Goal: Task Accomplishment & Management: Manage account settings

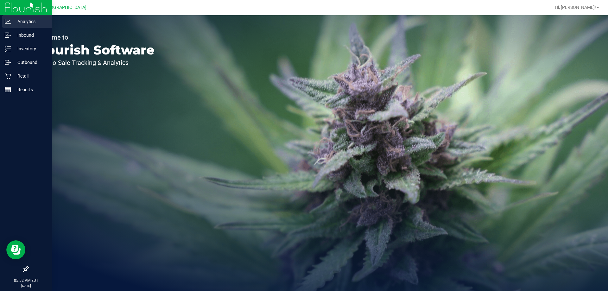
click at [8, 23] on icon at bounding box center [8, 21] width 6 height 6
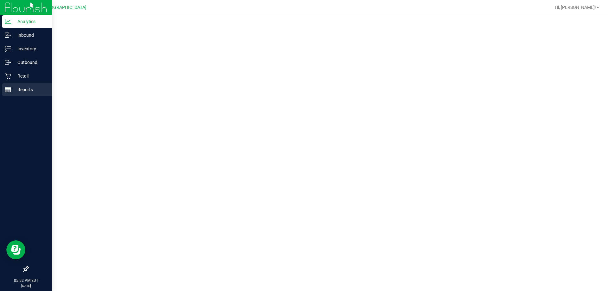
click at [10, 91] on line at bounding box center [8, 91] width 6 height 0
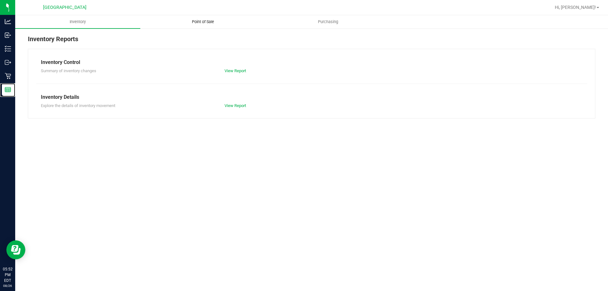
click at [171, 20] on uib-tab-heading "Point of Sale" at bounding box center [203, 22] width 124 height 13
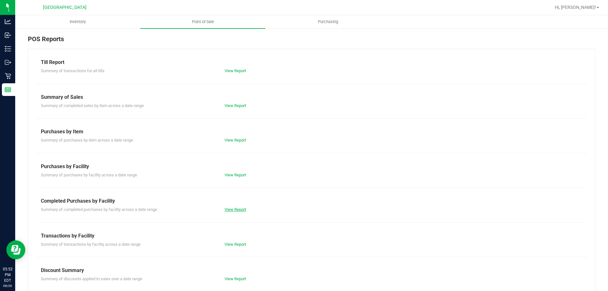
click at [232, 209] on link "View Report" at bounding box center [236, 209] width 22 height 5
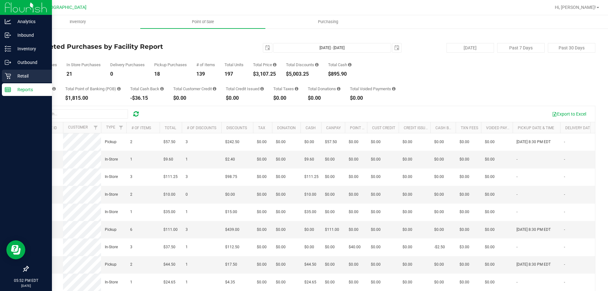
click at [14, 80] on div "Retail" at bounding box center [27, 76] width 50 height 13
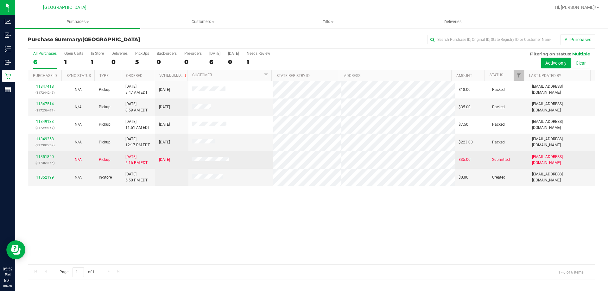
click at [151, 168] on td "[DATE] 5:16 PM EDT" at bounding box center [138, 159] width 33 height 17
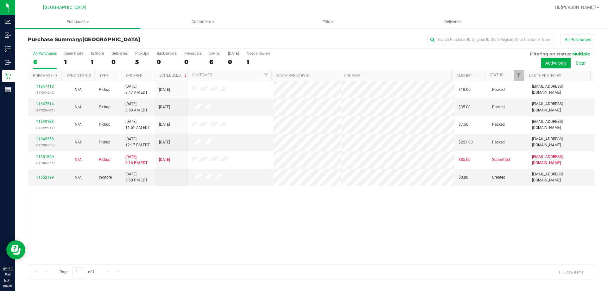
click at [424, 234] on div "11847418 (317244245) N/A Pickup [DATE] 8:47 AM EDT 8/26/2025 $18.00 Packed [EMA…" at bounding box center [311, 172] width 567 height 183
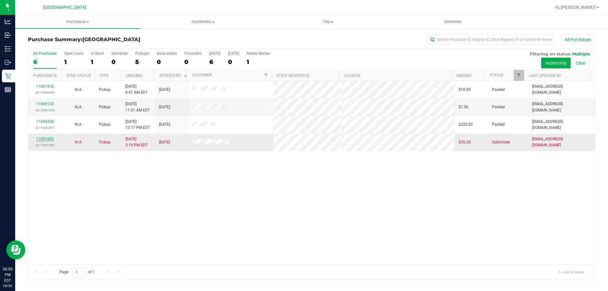
click at [48, 141] on link "11851820" at bounding box center [45, 139] width 18 height 4
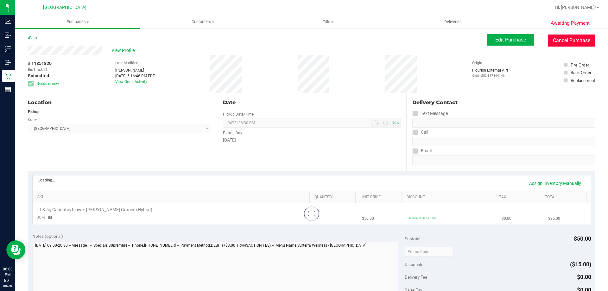
click at [548, 40] on button "Cancel Purchase" at bounding box center [572, 41] width 48 height 12
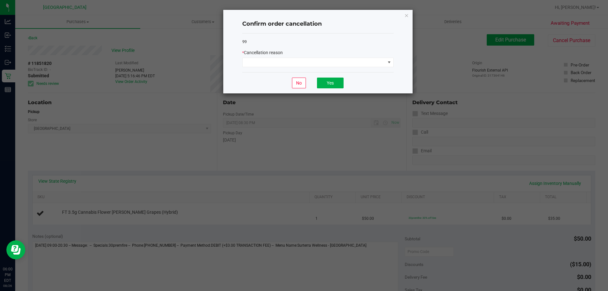
click at [337, 56] on div "* Cancellation reason" at bounding box center [317, 52] width 151 height 7
click at [338, 58] on span at bounding box center [317, 63] width 151 height 10
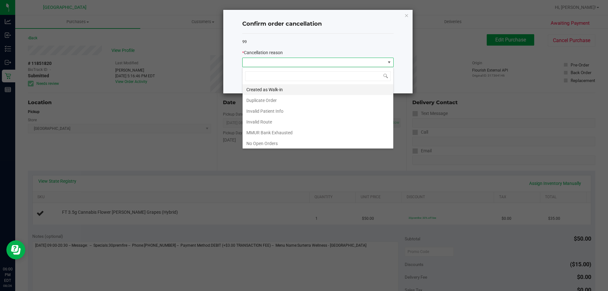
click at [311, 91] on li "Created as Walk-in" at bounding box center [318, 89] width 151 height 11
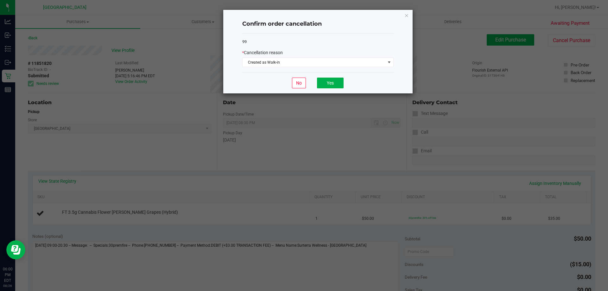
click at [304, 55] on div "* Cancellation reason" at bounding box center [317, 52] width 151 height 7
click at [329, 80] on button "Yes" at bounding box center [330, 83] width 27 height 11
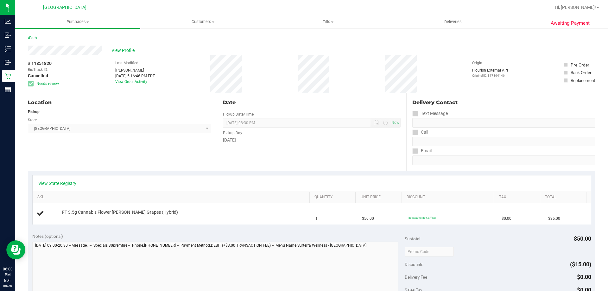
click at [43, 38] on div "Back" at bounding box center [312, 39] width 568 height 11
click at [37, 37] on link "Back" at bounding box center [33, 38] width 10 height 4
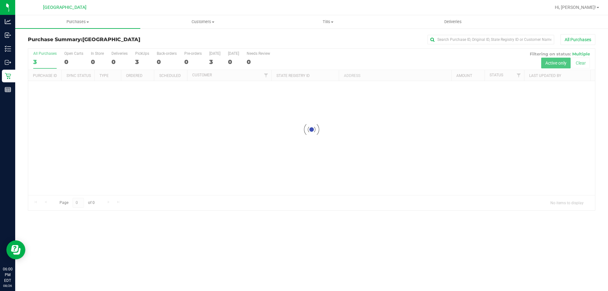
click at [270, 38] on div "All Purchases" at bounding box center [406, 39] width 378 height 11
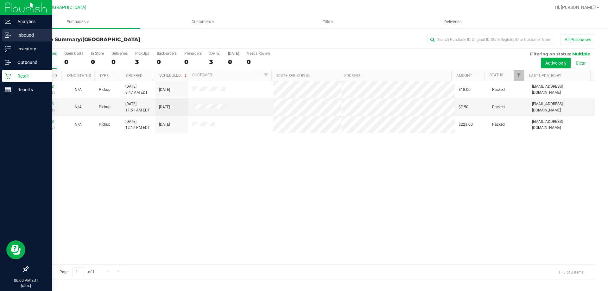
click at [10, 33] on icon at bounding box center [8, 35] width 6 height 6
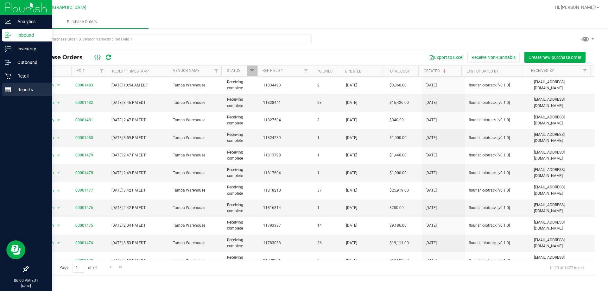
click at [0, 86] on link "Reports" at bounding box center [26, 90] width 52 height 14
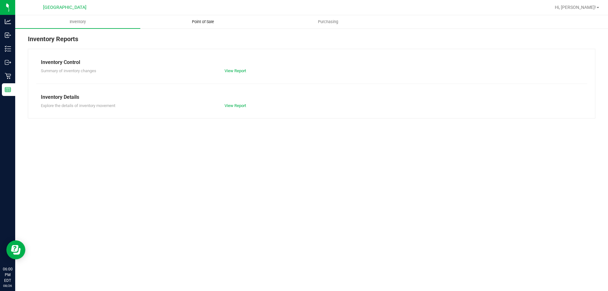
click at [181, 22] on uib-tab-heading "Point of Sale" at bounding box center [203, 22] width 124 height 13
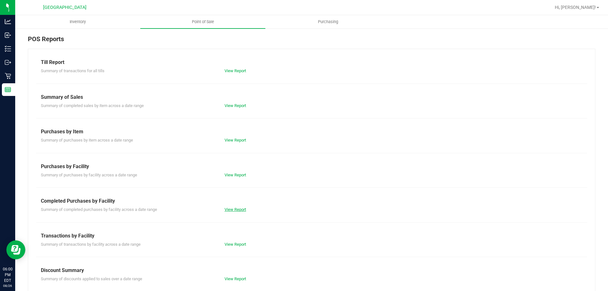
click at [228, 208] on link "View Report" at bounding box center [236, 209] width 22 height 5
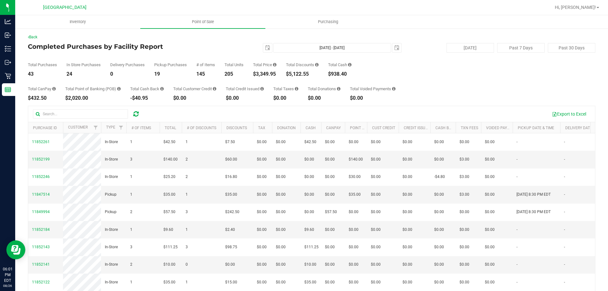
click at [228, 92] on div "Total CanPay $432.50 Total Point of Banking (POB) $2,020.00 Total Cash Back -$4…" at bounding box center [312, 89] width 568 height 24
click at [494, 106] on div "Export to Excel" at bounding box center [311, 114] width 567 height 16
click at [423, 82] on div "Total CanPay $432.50 Total Point of Banking (POB) $2,020.00 Total Cash Back -$4…" at bounding box center [312, 89] width 568 height 24
click at [474, 106] on div "Export to Excel" at bounding box center [311, 114] width 567 height 16
click at [452, 93] on div "Total CanPay $432.50 Total Point of Banking (POB) $2,020.00 Total Cash Back -$4…" at bounding box center [312, 89] width 568 height 24
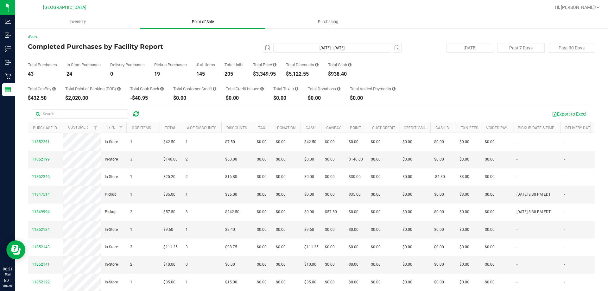
click at [216, 21] on span "Point of Sale" at bounding box center [202, 22] width 39 height 6
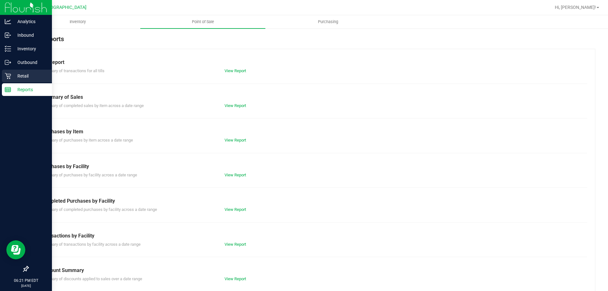
click at [9, 72] on div "Retail" at bounding box center [27, 76] width 50 height 13
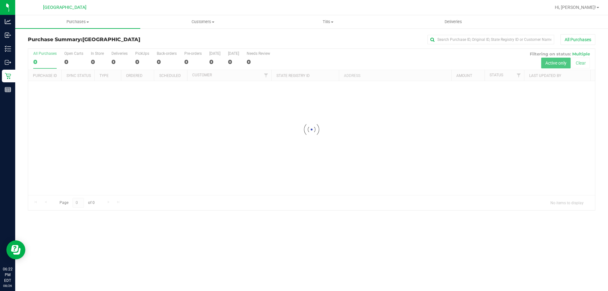
click at [410, 72] on div at bounding box center [311, 130] width 567 height 162
click at [356, 41] on div "All Purchases" at bounding box center [406, 39] width 378 height 11
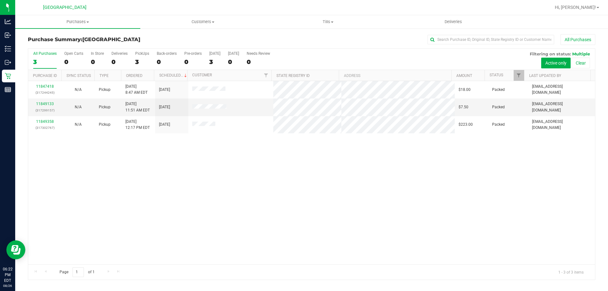
click at [415, 162] on div "11847418 (317244245) N/A Pickup [DATE] 8:47 AM EDT 8/26/2025 $18.00 Packed [EMA…" at bounding box center [311, 172] width 567 height 183
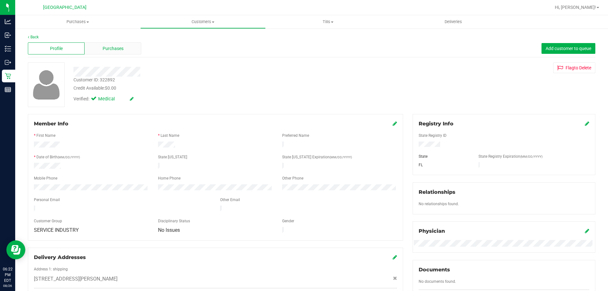
click at [123, 51] on span "Purchases" at bounding box center [113, 48] width 21 height 7
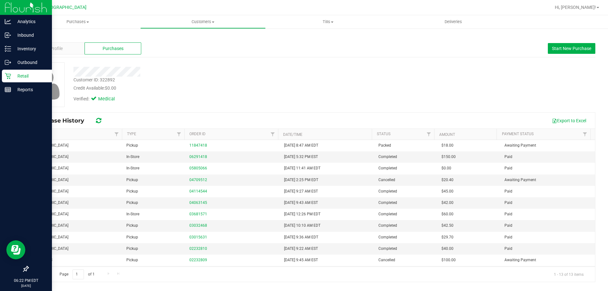
click at [11, 72] on div "Retail" at bounding box center [27, 76] width 50 height 13
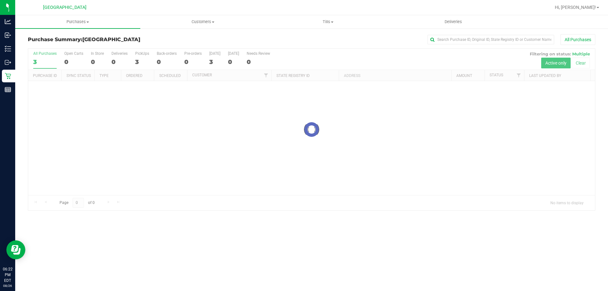
click at [356, 118] on div at bounding box center [311, 130] width 567 height 162
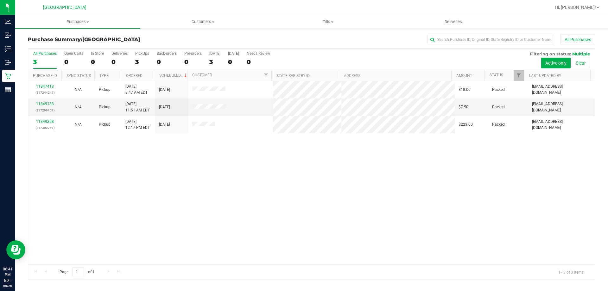
drag, startPoint x: 189, startPoint y: 88, endPoint x: 346, endPoint y: 212, distance: 200.0
click at [366, 218] on div "11847418 (317244245) N/A Pickup [DATE] 8:47 AM EDT 8/26/2025 $18.00 Packed [EMA…" at bounding box center [311, 172] width 567 height 183
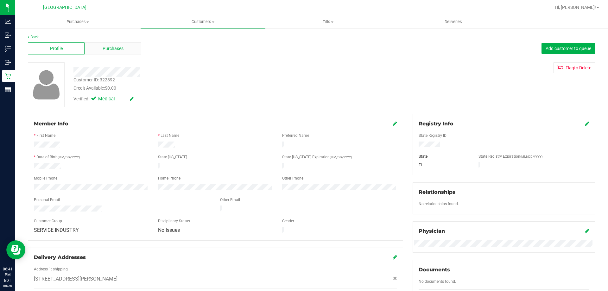
click at [119, 53] on div "Purchases" at bounding box center [113, 48] width 57 height 12
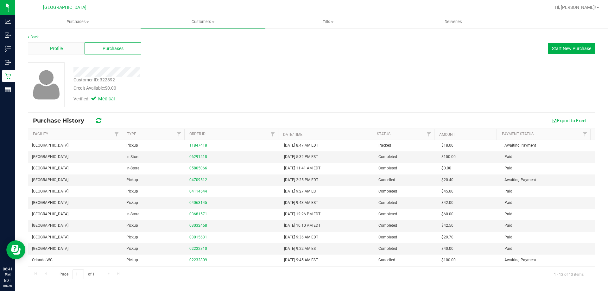
click at [68, 51] on div "Profile" at bounding box center [56, 48] width 57 height 12
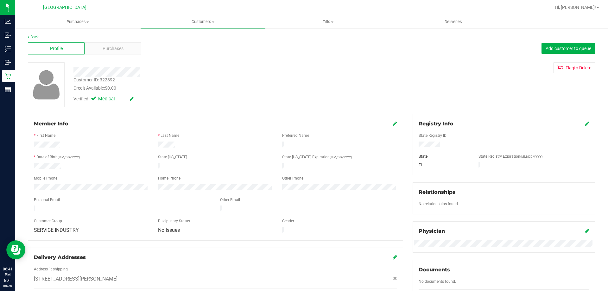
click at [31, 40] on div "Back" at bounding box center [312, 37] width 568 height 6
click at [30, 39] on div "Back" at bounding box center [312, 37] width 568 height 6
click at [30, 35] on link "Back" at bounding box center [33, 37] width 11 height 4
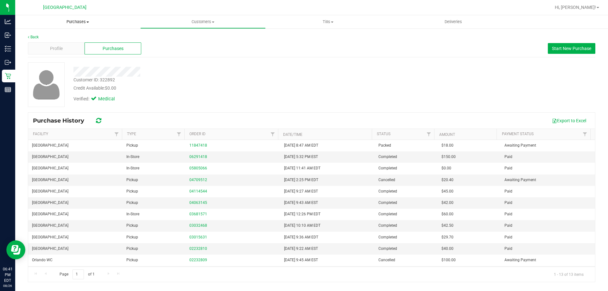
click at [80, 28] on uib-tab-heading "Purchases Summary of purchases Fulfillment All purchases" at bounding box center [77, 21] width 125 height 13
click at [59, 42] on li "Fulfillment" at bounding box center [77, 46] width 125 height 8
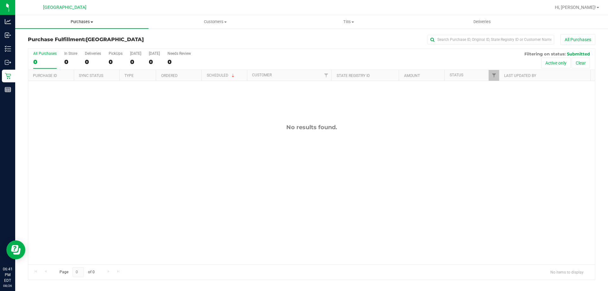
click at [84, 24] on span "Purchases" at bounding box center [81, 22] width 133 height 6
click at [70, 37] on span "Summary of purchases" at bounding box center [47, 37] width 65 height 5
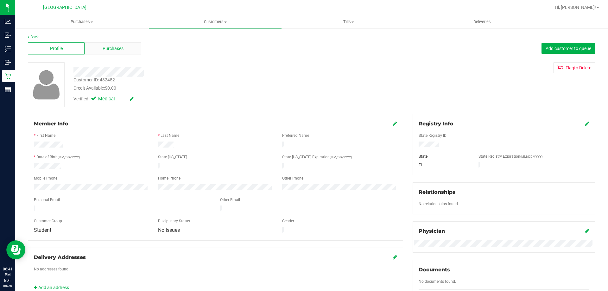
click at [120, 46] on span "Purchases" at bounding box center [113, 48] width 21 height 7
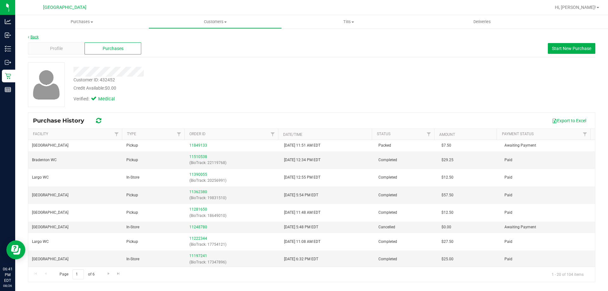
click at [39, 36] on link "Back" at bounding box center [33, 37] width 11 height 4
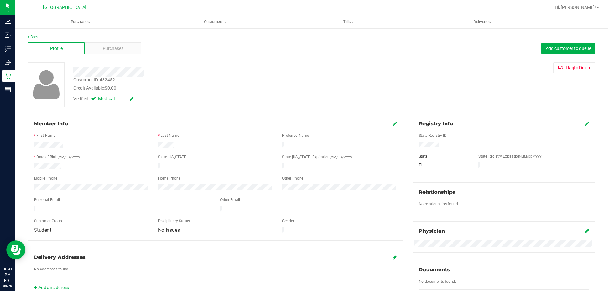
click at [36, 36] on link "Back" at bounding box center [33, 37] width 11 height 4
click at [105, 49] on span "Purchases" at bounding box center [113, 48] width 21 height 7
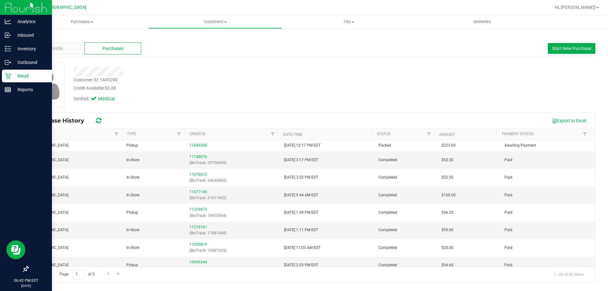
click at [12, 74] on p "Retail" at bounding box center [30, 76] width 38 height 8
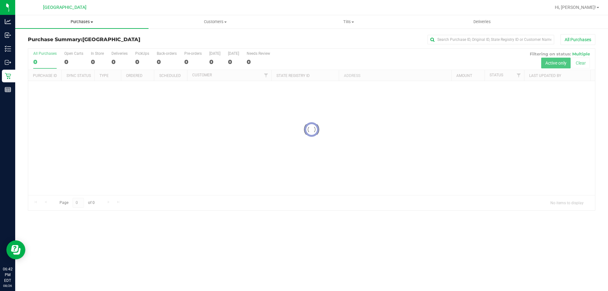
click at [79, 17] on uib-tab-heading "Purchases Summary of purchases Fulfillment All purchases" at bounding box center [81, 21] width 133 height 13
click at [48, 48] on span "Fulfillment" at bounding box center [34, 45] width 39 height 5
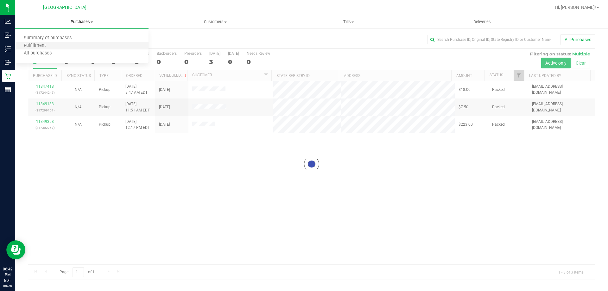
click at [62, 46] on li "Fulfillment" at bounding box center [81, 46] width 133 height 8
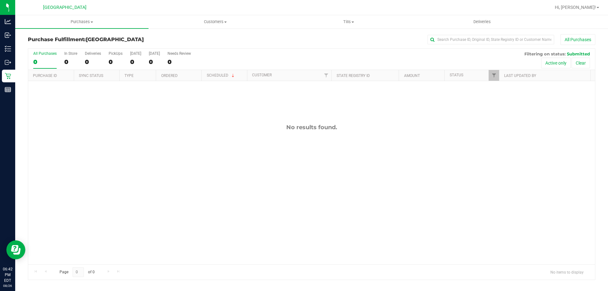
click at [126, 209] on div "No results found." at bounding box center [311, 194] width 567 height 226
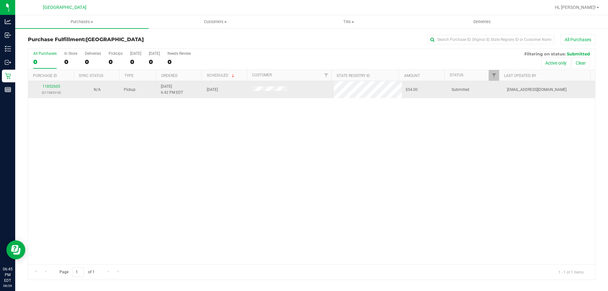
click at [54, 83] on td "11852605 (317385318)" at bounding box center [51, 89] width 46 height 17
click at [54, 85] on link "11852605" at bounding box center [51, 86] width 18 height 4
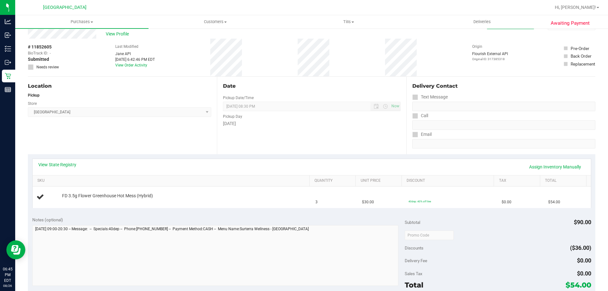
scroll to position [32, 0]
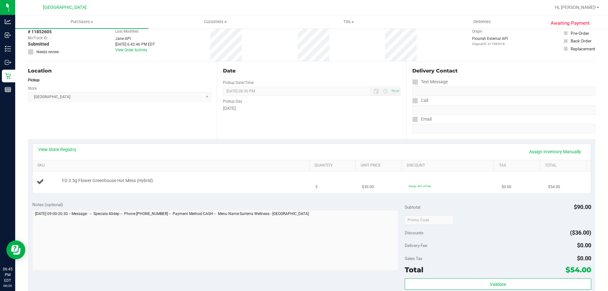
click at [194, 181] on div "FD 3.5g Flower Greenhouse Hot Mess (Hybrid)" at bounding box center [183, 181] width 248 height 6
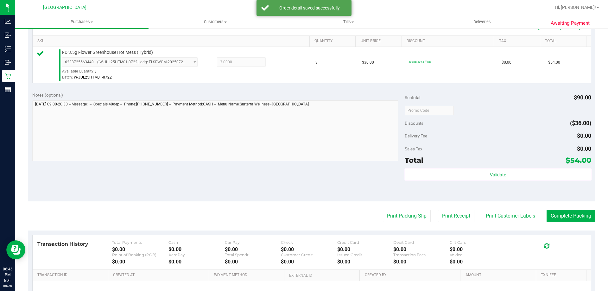
scroll to position [157, 0]
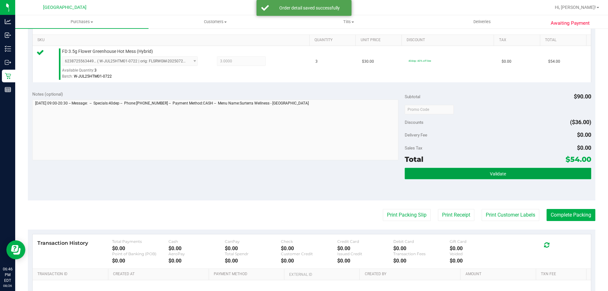
click at [520, 177] on button "Validate" at bounding box center [498, 173] width 186 height 11
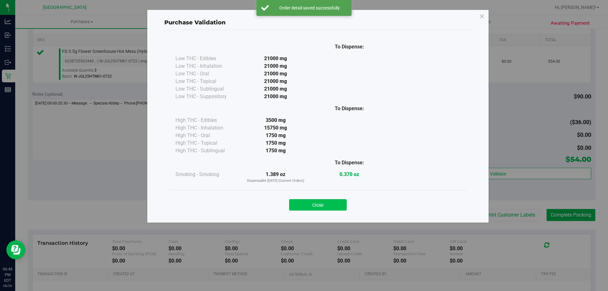
click at [325, 201] on button "Close" at bounding box center [318, 204] width 58 height 11
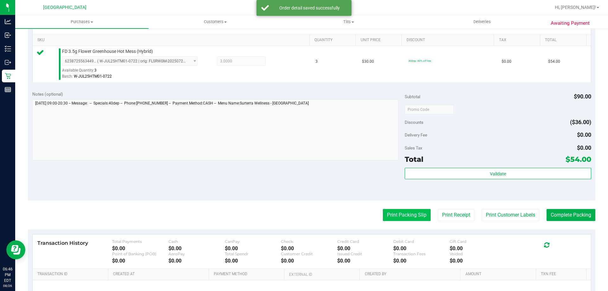
click at [422, 215] on button "Print Packing Slip" at bounding box center [407, 215] width 48 height 12
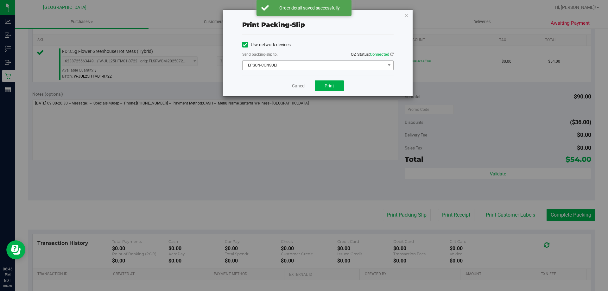
click at [326, 67] on span "EPSON-CONSULT" at bounding box center [314, 65] width 143 height 9
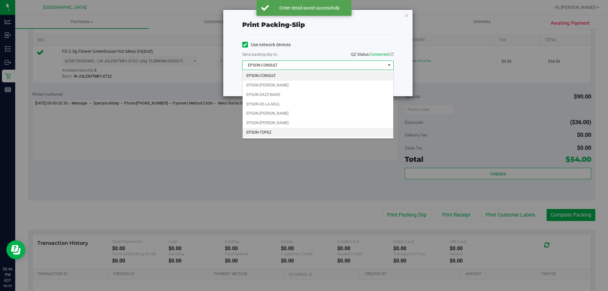
click at [274, 132] on li "EPSON-TOPAZ" at bounding box center [318, 133] width 151 height 10
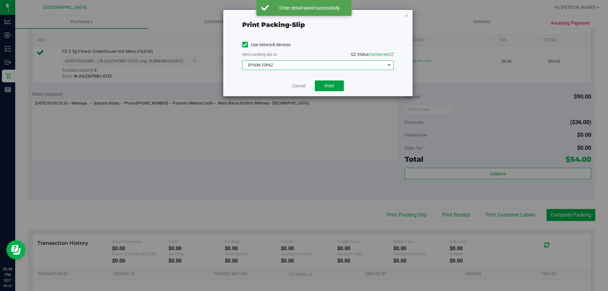
click at [331, 89] on button "Print" at bounding box center [329, 85] width 29 height 11
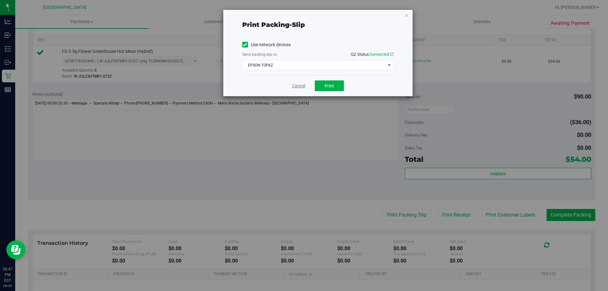
click at [295, 87] on link "Cancel" at bounding box center [298, 86] width 13 height 7
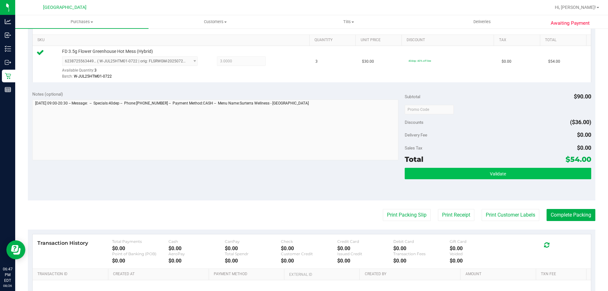
click at [435, 178] on button "Validate" at bounding box center [498, 173] width 186 height 11
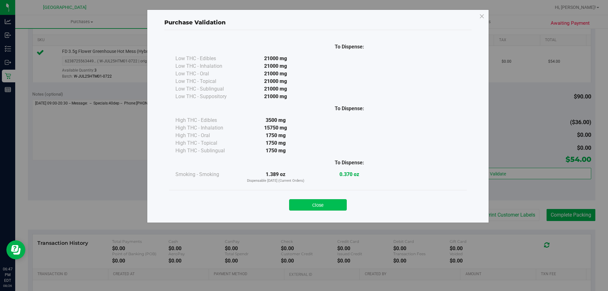
click at [339, 205] on button "Close" at bounding box center [318, 204] width 58 height 11
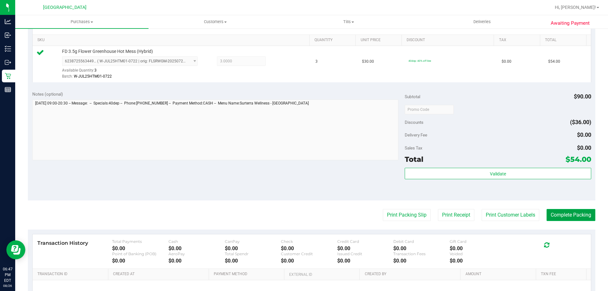
click at [581, 217] on button "Complete Packing" at bounding box center [571, 215] width 49 height 12
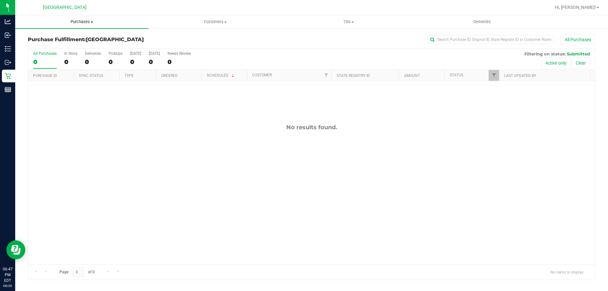
click at [108, 27] on uib-tab-heading "Purchases Summary of purchases Fulfillment All purchases" at bounding box center [81, 21] width 133 height 13
click at [109, 35] on li "Summary of purchases" at bounding box center [81, 39] width 133 height 8
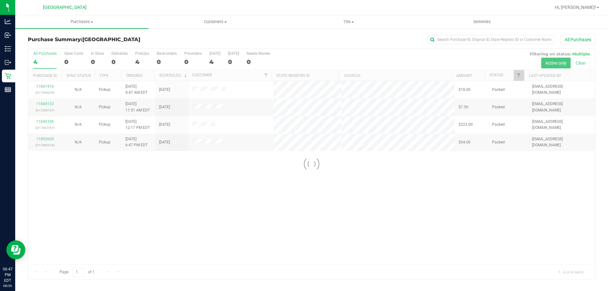
click at [447, 125] on div at bounding box center [311, 164] width 567 height 231
click at [8, 91] on line at bounding box center [8, 91] width 6 height 0
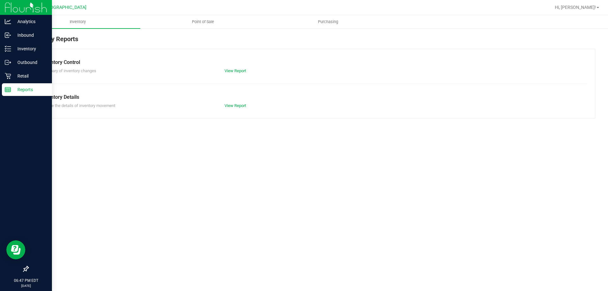
click at [212, 23] on span "Point of Sale" at bounding box center [202, 22] width 39 height 6
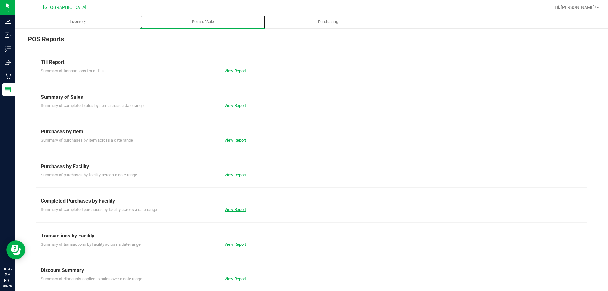
click at [231, 209] on link "View Report" at bounding box center [236, 209] width 22 height 5
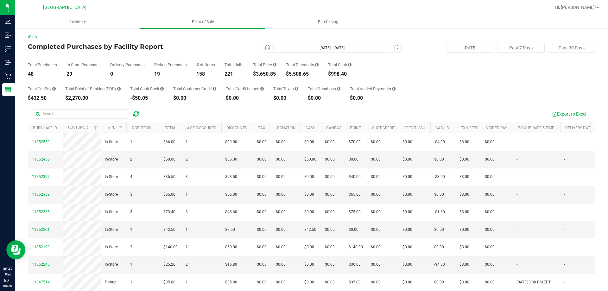
click at [425, 86] on div "Total CanPay $432.50 Total Point of Banking (POB) $2,270.00 Total Cash Back -$5…" at bounding box center [312, 89] width 568 height 24
click at [25, 81] on div "Back Completed Purchases by Facility Report [DATE] [DATE] - [DATE] [DATE] [DATE…" at bounding box center [311, 183] width 593 height 311
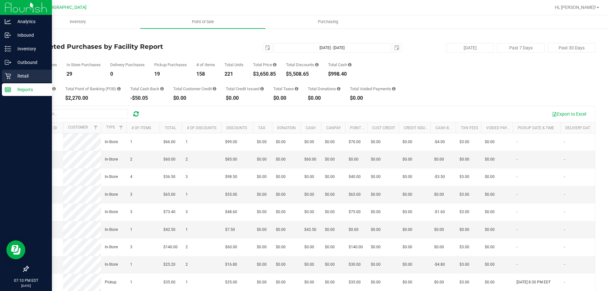
click at [10, 82] on link "Retail" at bounding box center [26, 77] width 52 height 14
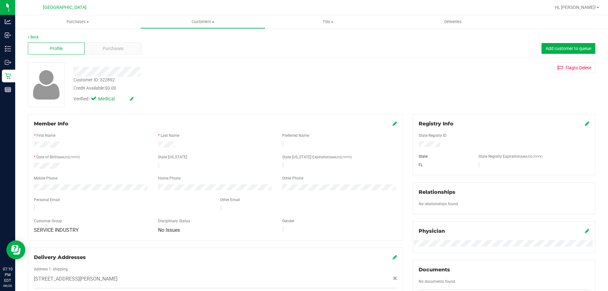
click at [104, 56] on div "Profile Purchases Add customer to queue" at bounding box center [312, 48] width 568 height 17
click at [98, 45] on div "Purchases" at bounding box center [113, 48] width 57 height 12
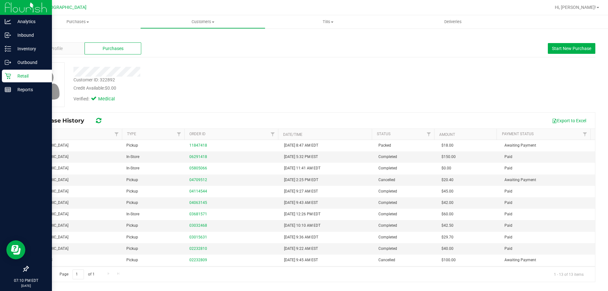
click at [8, 78] on icon at bounding box center [8, 76] width 6 height 6
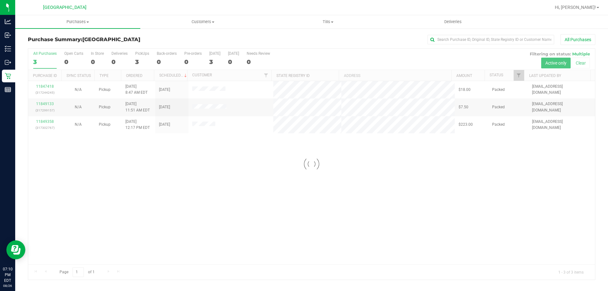
click at [194, 107] on div at bounding box center [311, 164] width 567 height 231
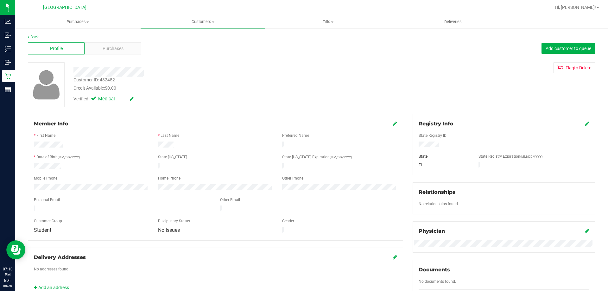
click at [94, 55] on div "Profile Purchases Add customer to queue" at bounding box center [312, 48] width 568 height 17
click at [94, 54] on div "Purchases" at bounding box center [113, 48] width 57 height 12
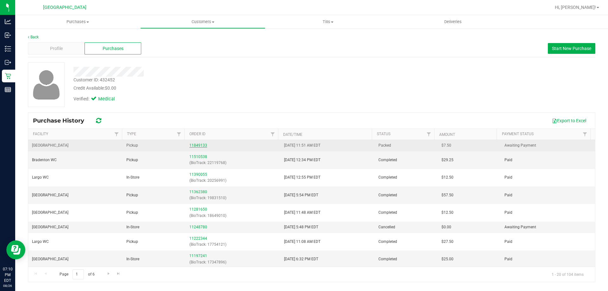
click at [199, 145] on link "11849133" at bounding box center [198, 145] width 18 height 4
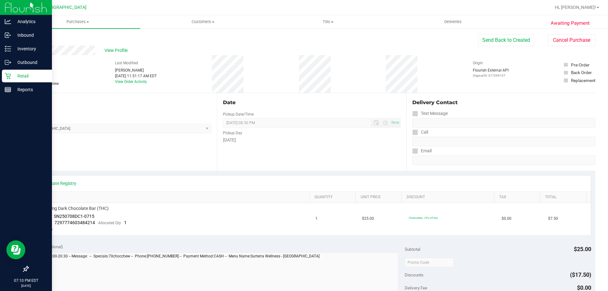
drag, startPoint x: 7, startPoint y: 75, endPoint x: 13, endPoint y: 71, distance: 7.0
click at [13, 71] on div "Retail" at bounding box center [27, 76] width 50 height 13
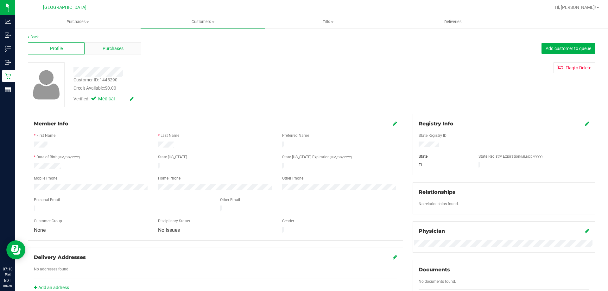
click at [121, 52] on div "Purchases" at bounding box center [113, 48] width 57 height 12
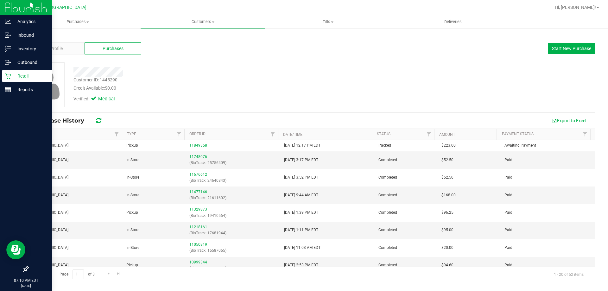
click at [6, 74] on icon at bounding box center [8, 76] width 6 height 6
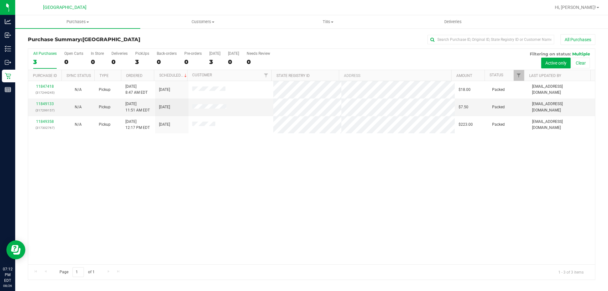
click at [524, 202] on div "11847418 (317244245) N/A Pickup [DATE] 8:47 AM EDT 8/26/2025 $18.00 Packed [EMA…" at bounding box center [311, 172] width 567 height 183
click at [72, 21] on span "Purchases" at bounding box center [77, 22] width 125 height 6
click at [80, 37] on li "Summary of purchases" at bounding box center [77, 39] width 125 height 8
click at [126, 22] on span "Purchases" at bounding box center [81, 22] width 133 height 6
click at [123, 35] on li "Summary of purchases" at bounding box center [81, 39] width 133 height 8
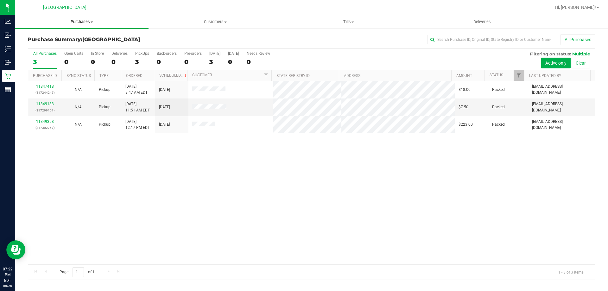
click at [93, 20] on span "Purchases" at bounding box center [81, 22] width 133 height 6
click at [102, 35] on li "Summary of purchases" at bounding box center [81, 39] width 133 height 8
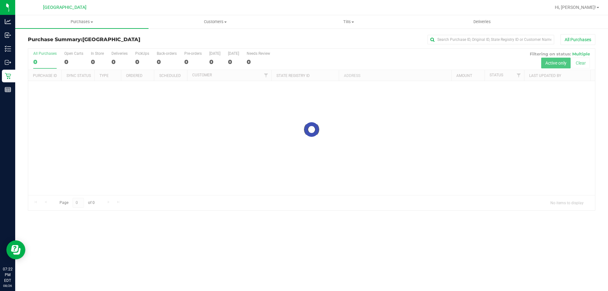
click at [271, 41] on div "All Purchases" at bounding box center [406, 39] width 378 height 11
click at [400, 187] on div at bounding box center [311, 130] width 567 height 162
